Goal: Information Seeking & Learning: Find specific fact

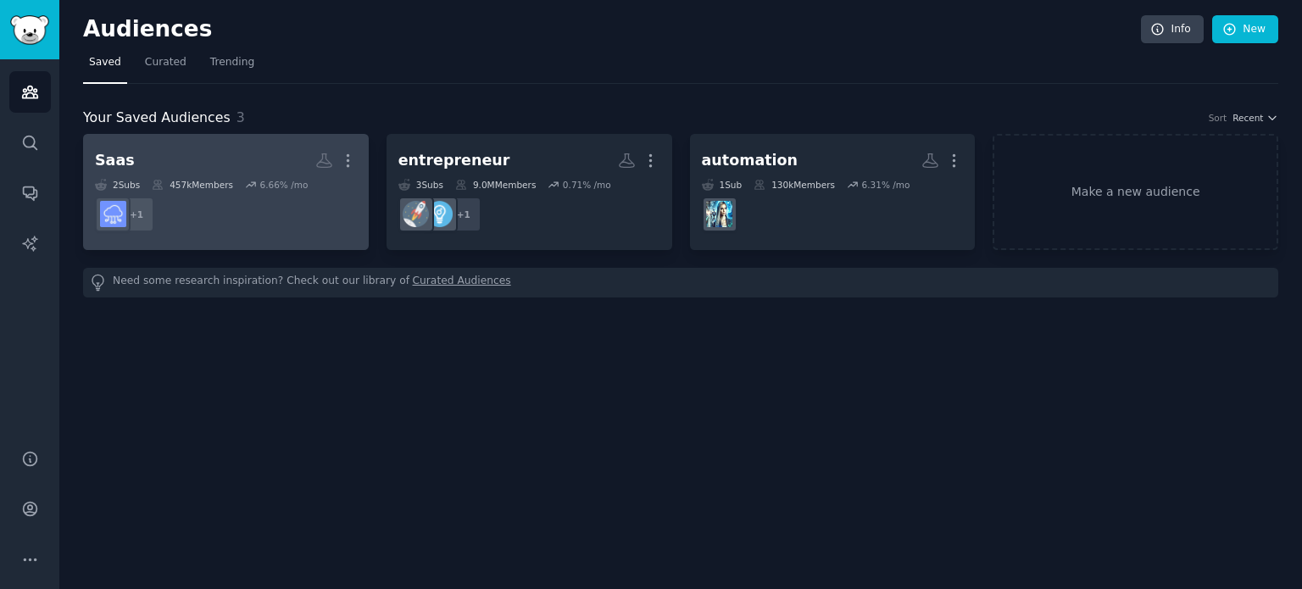
click at [184, 182] on div "457k Members" at bounding box center [192, 185] width 81 height 12
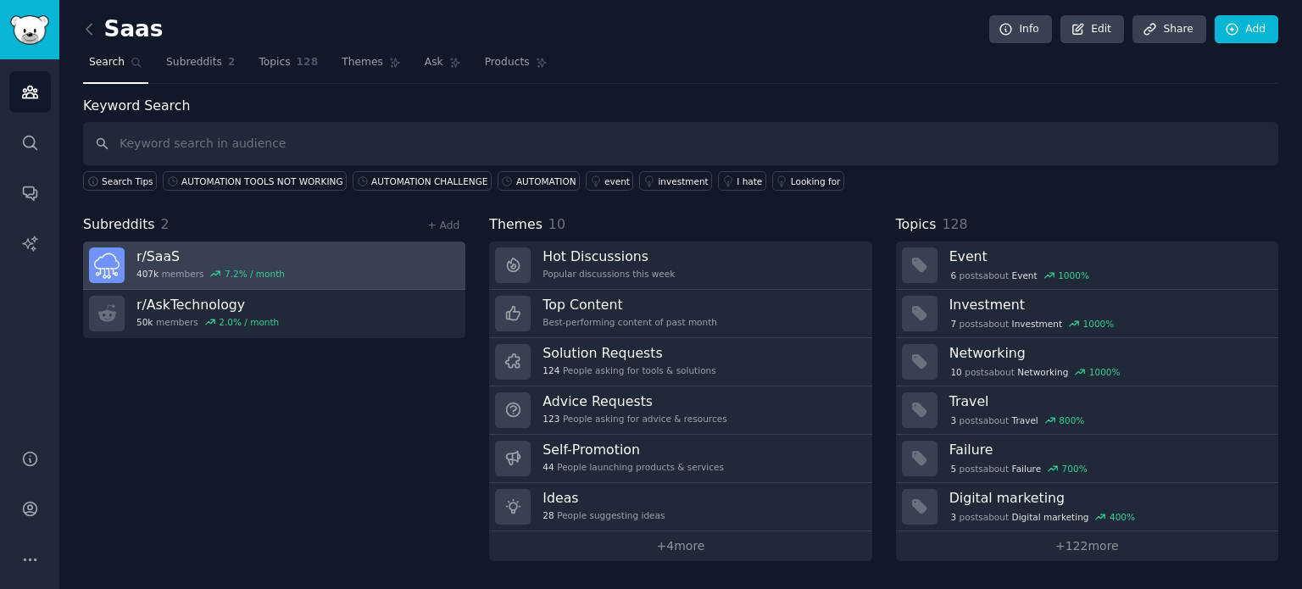
click at [453, 280] on link "r/ SaaS 407k members 7.2 % / month" at bounding box center [274, 266] width 382 height 48
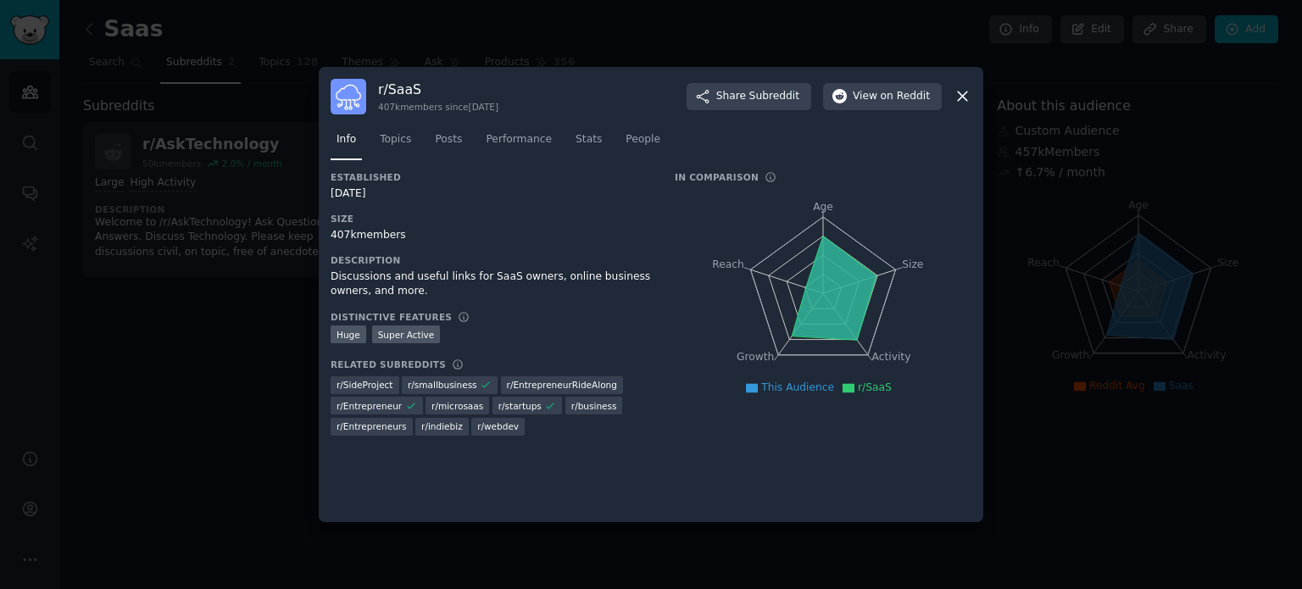
click at [224, 364] on div at bounding box center [651, 294] width 1302 height 589
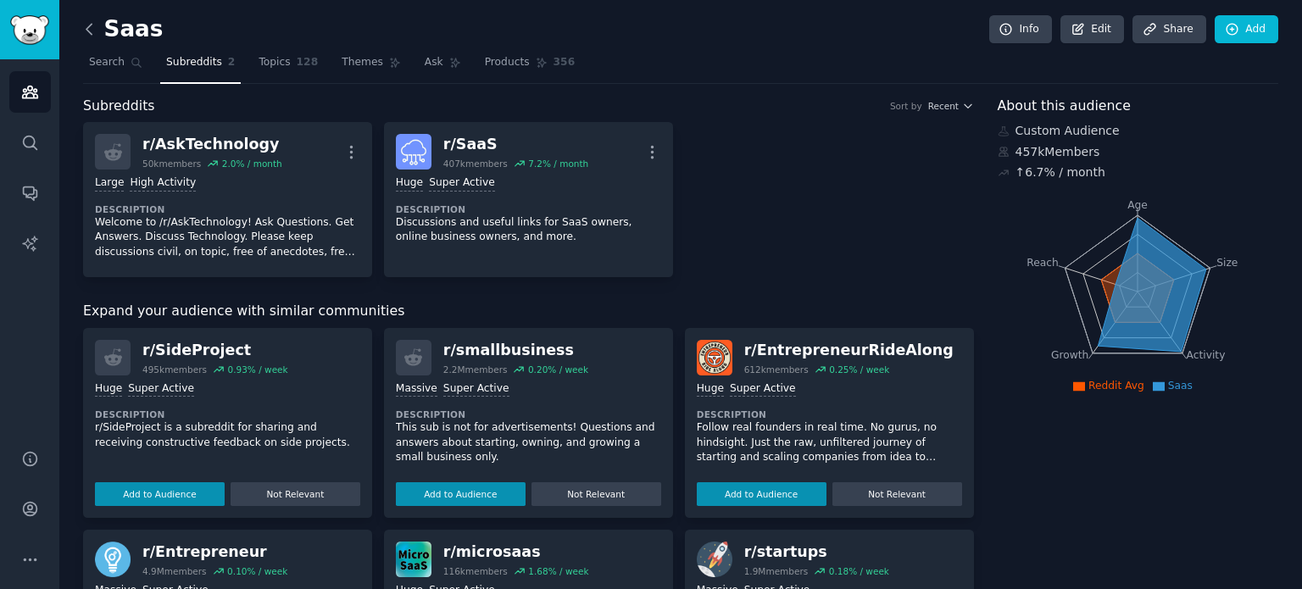
click at [82, 26] on icon at bounding box center [90, 29] width 18 height 18
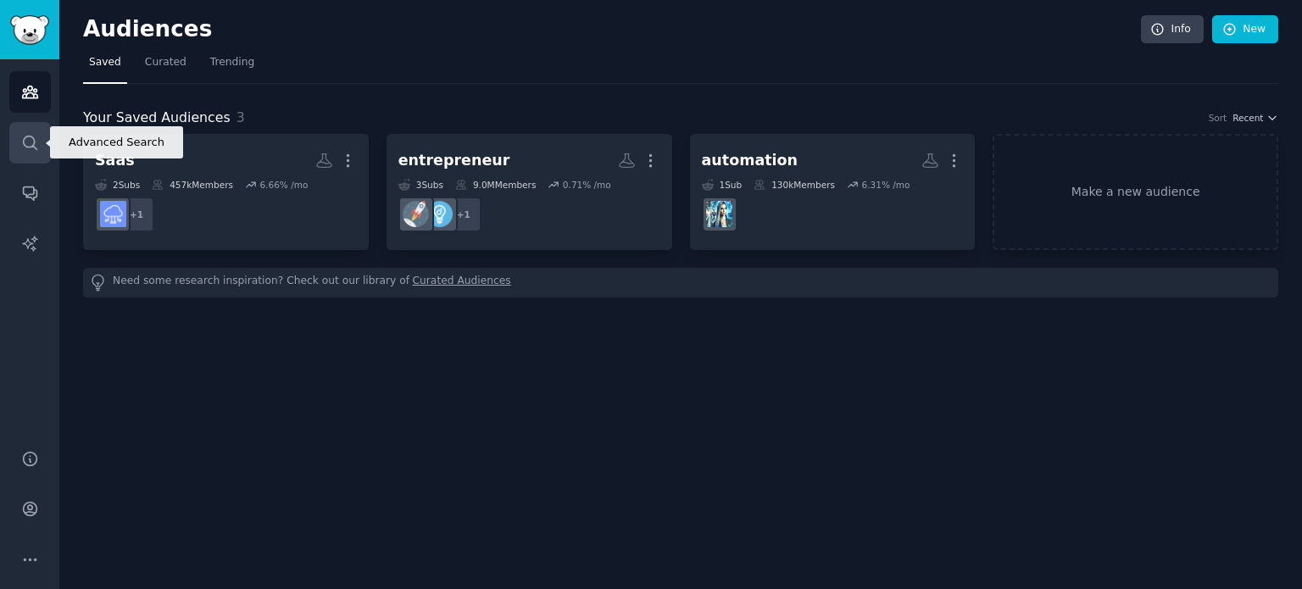
click at [38, 152] on link "Search" at bounding box center [30, 143] width 42 height 42
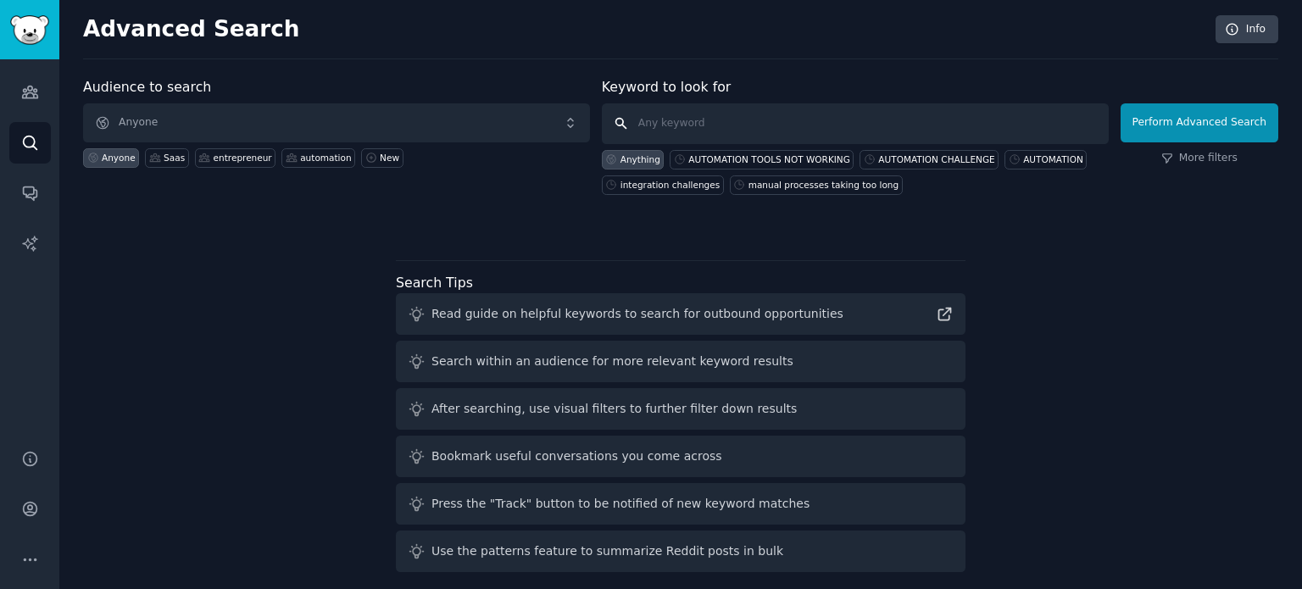
click at [764, 125] on input "text" at bounding box center [855, 123] width 507 height 41
type input "automation"
click button "Perform Advanced Search" at bounding box center [1199, 122] width 158 height 39
click at [169, 158] on div "Saas" at bounding box center [174, 158] width 21 height 12
click at [224, 164] on div "entrepreneur" at bounding box center [235, 157] width 81 height 19
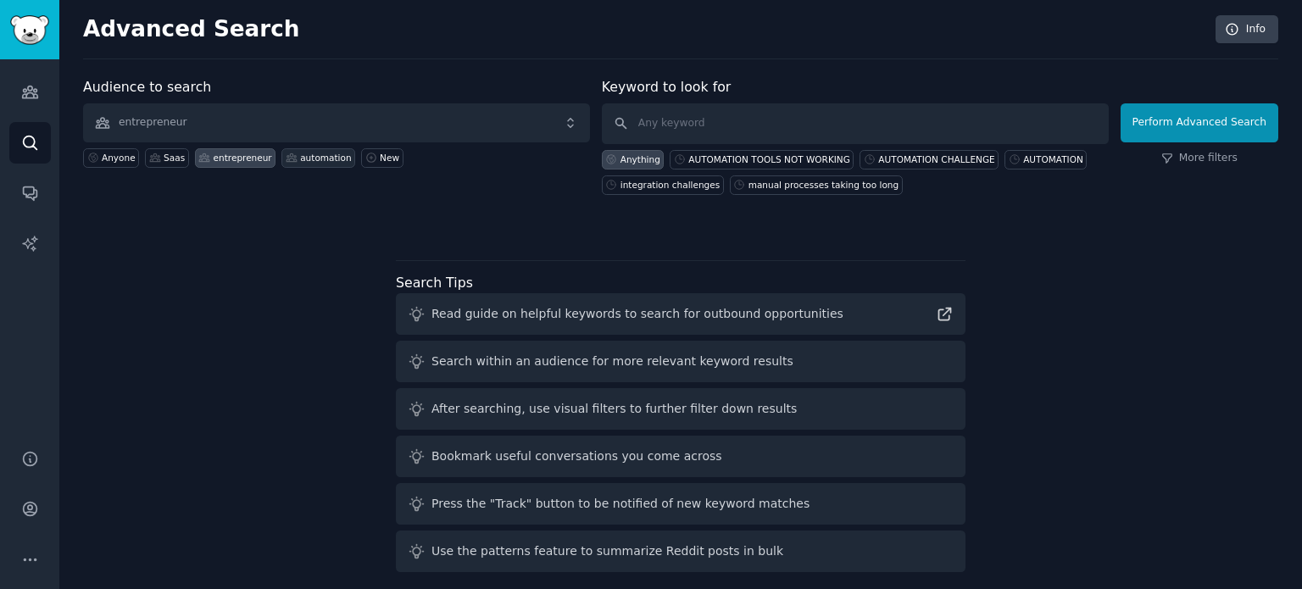
click at [300, 157] on div "automation" at bounding box center [325, 158] width 51 height 12
click at [766, 164] on div "AUTOMATION TOOLS NOT WORKING" at bounding box center [762, 159] width 184 height 19
type input "AUTOMATION TOOLS NOT WORKING"
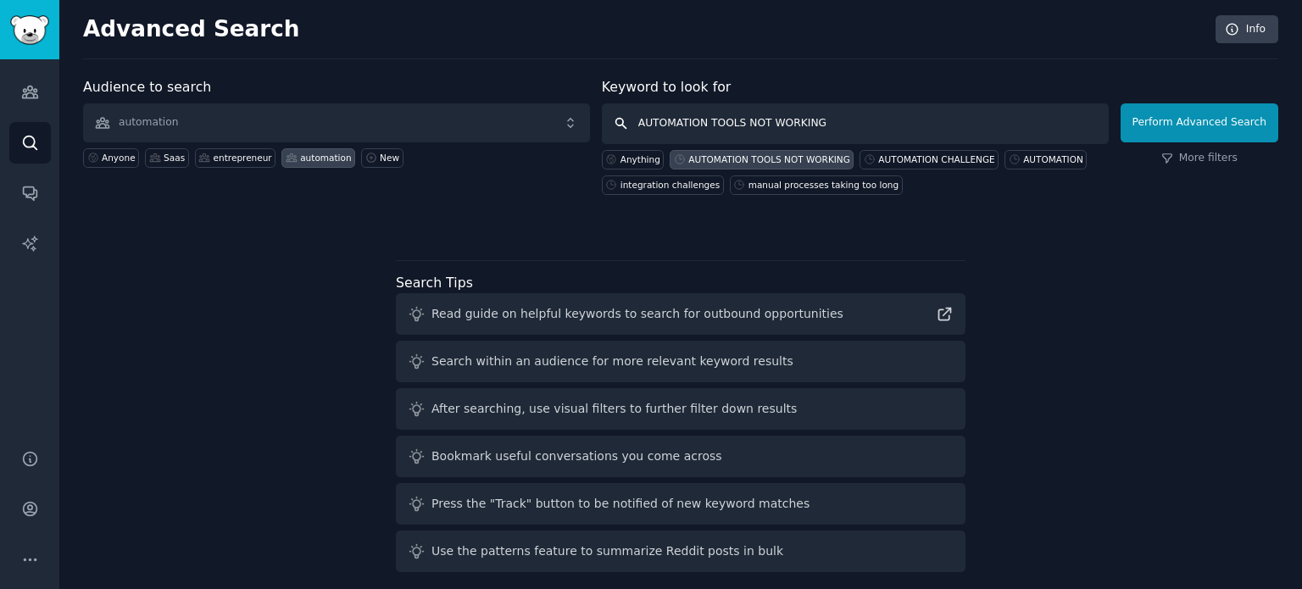
click at [949, 119] on input "AUTOMATION TOOLS NOT WORKING" at bounding box center [855, 123] width 507 height 41
click at [1200, 164] on link "More filters" at bounding box center [1199, 158] width 76 height 15
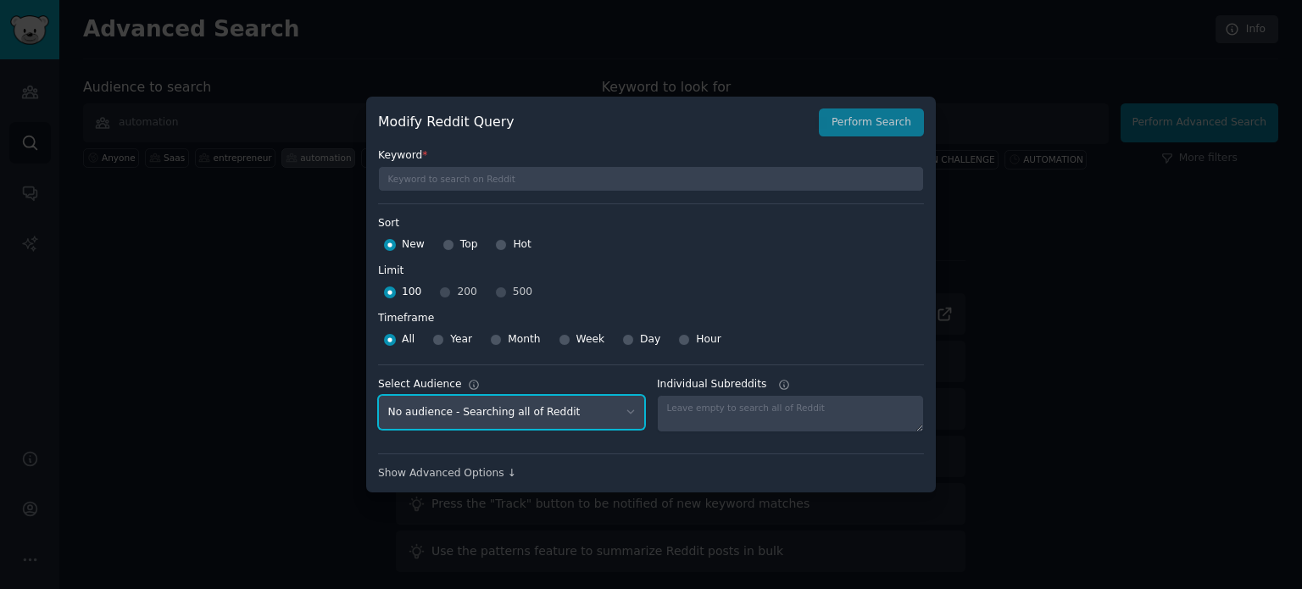
click at [546, 407] on select "No audience - Searching all of Reddit Saas - 2 Subreddits entrepreneur - 3 Subr…" at bounding box center [511, 412] width 267 height 35
select select "bc2704688a"
click at [378, 395] on select "No audience - Searching all of Reddit Saas - 2 Subreddits entrepreneur - 3 Subr…" at bounding box center [511, 412] width 267 height 35
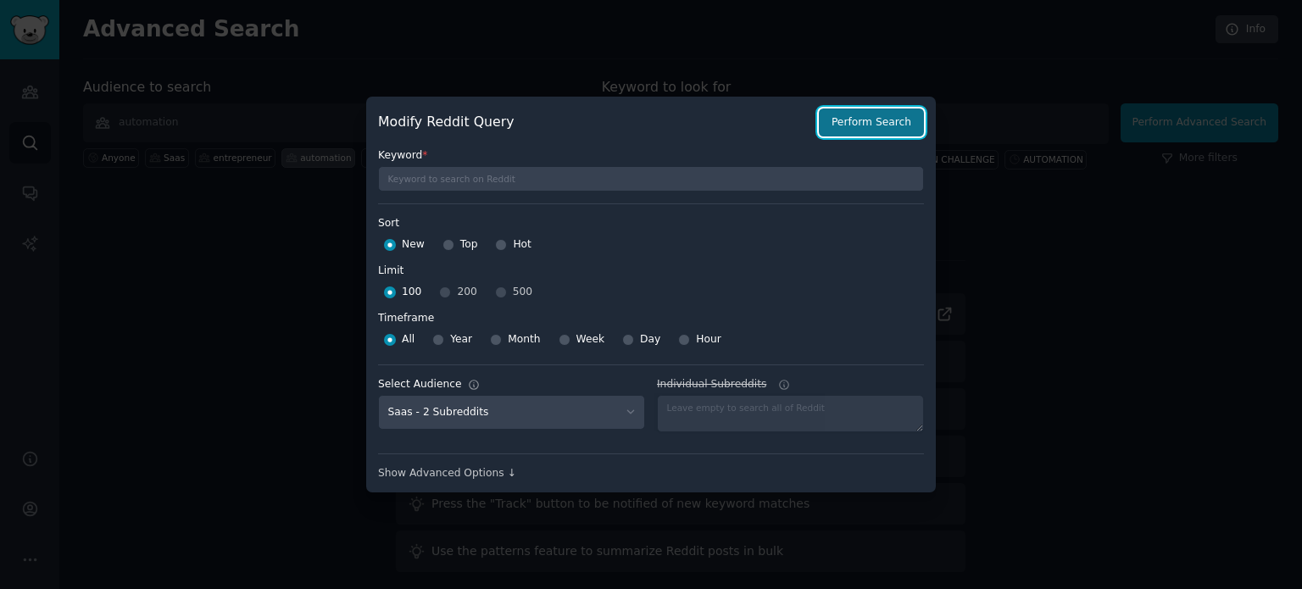
click at [881, 121] on button "Perform Search" at bounding box center [871, 122] width 105 height 29
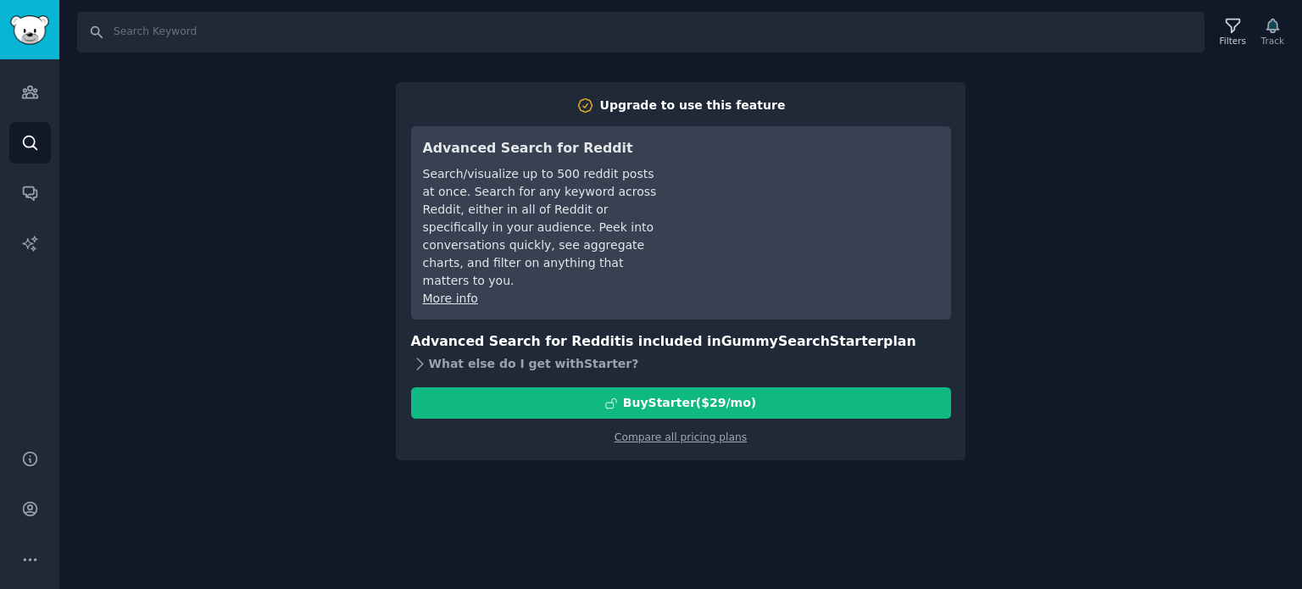
click at [424, 355] on icon at bounding box center [420, 364] width 18 height 18
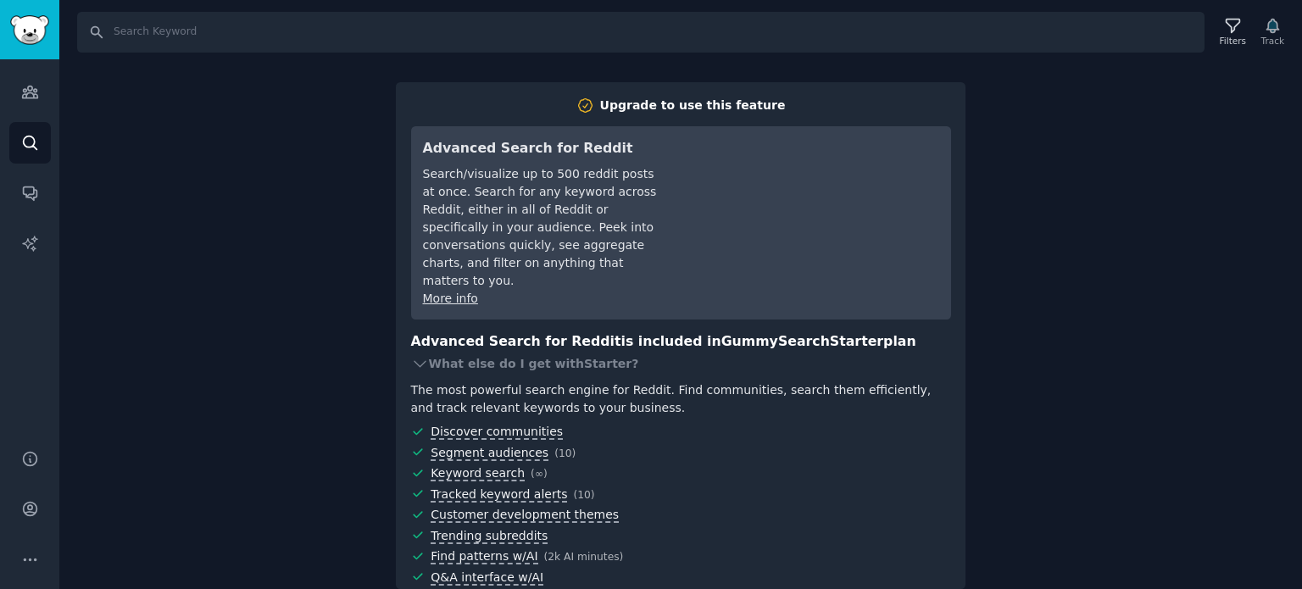
click at [71, 222] on div "Search Filters Track Upgrade to use this feature Advanced Search for Reddit Sea…" at bounding box center [680, 294] width 1242 height 589
